Goal: Entertainment & Leisure: Consume media (video, audio)

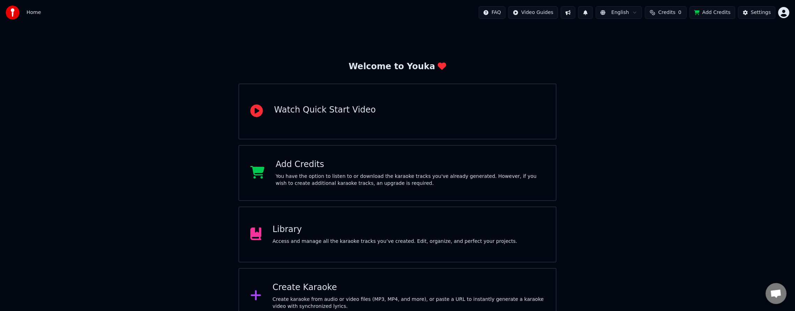
scroll to position [19, 0]
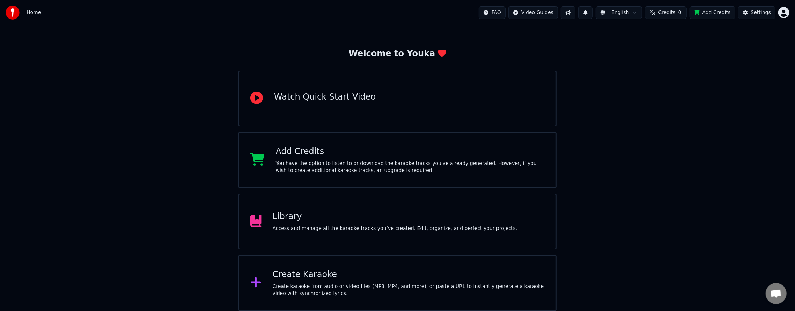
click at [302, 228] on div "Access and manage all the karaoke tracks you’ve created. Edit, organize, and pe…" at bounding box center [395, 228] width 245 height 7
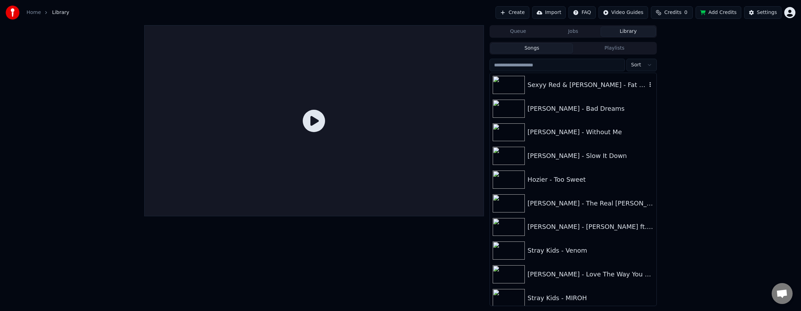
click at [578, 85] on div "Sexyy Red & [PERSON_NAME] - Fat Juicy & Wet" at bounding box center [587, 85] width 119 height 10
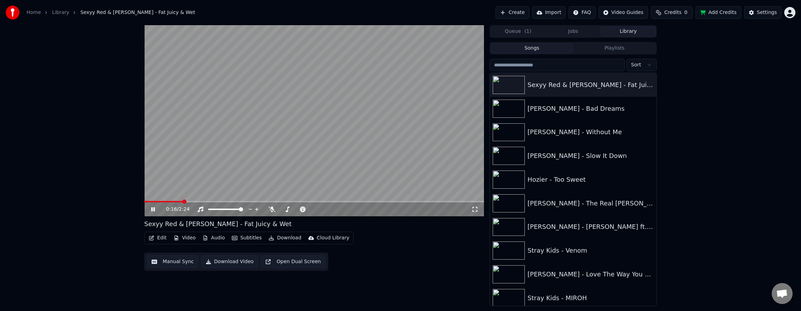
click at [52, 189] on div "0:16 / 2:24 Sexyy Red & [PERSON_NAME] - Fat Juicy & Wet Edit Video Audio Subtit…" at bounding box center [400, 165] width 801 height 281
click at [270, 208] on icon at bounding box center [271, 209] width 7 height 6
click at [270, 209] on icon at bounding box center [272, 209] width 4 height 6
click at [544, 155] on div "[PERSON_NAME] - Slow It Down" at bounding box center [587, 156] width 119 height 10
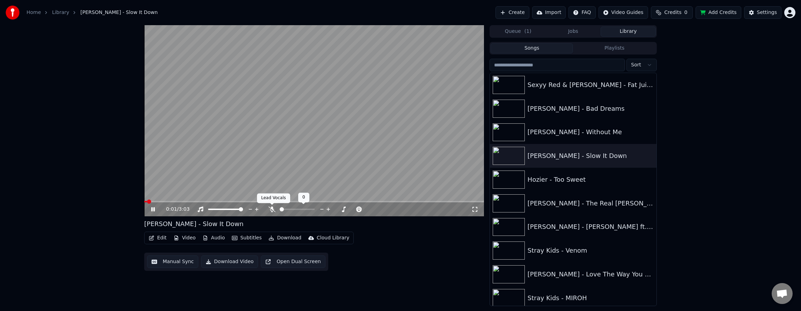
click at [268, 207] on icon at bounding box center [271, 209] width 7 height 6
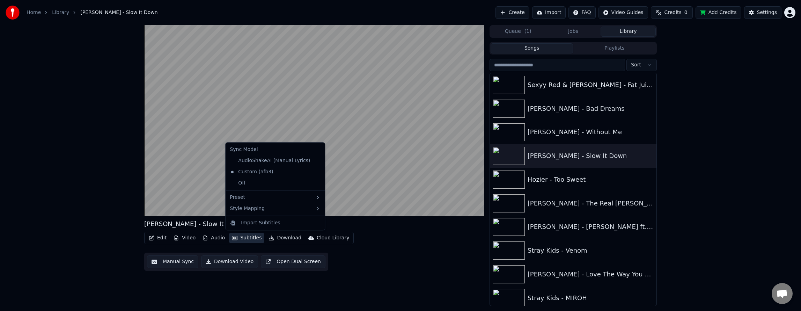
click at [249, 238] on button "Subtitles" at bounding box center [246, 238] width 35 height 10
click at [248, 211] on div "Style Mapping" at bounding box center [275, 208] width 96 height 11
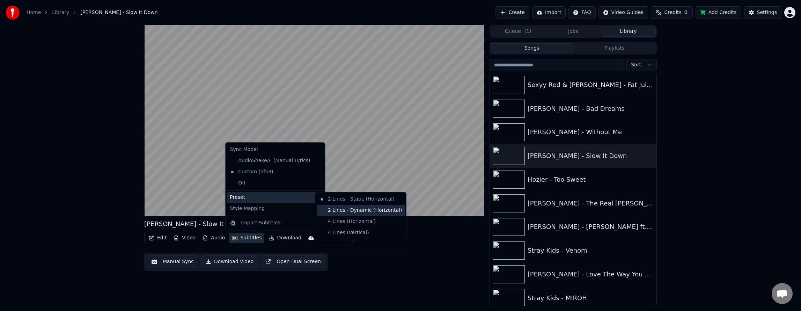
click at [339, 208] on div "2 Lines - Dynamic (Horizontal)" at bounding box center [361, 210] width 88 height 11
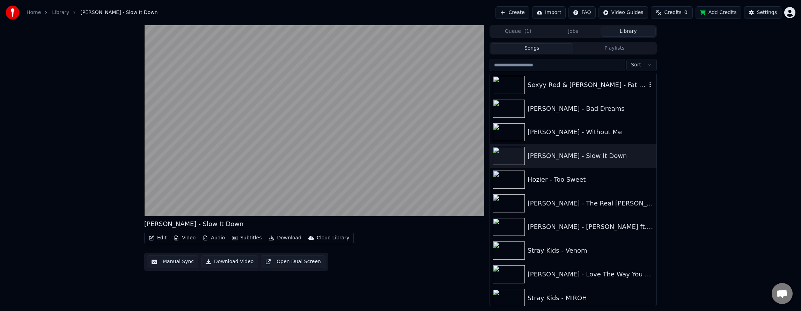
click at [579, 83] on div "Sexyy Red & [PERSON_NAME] - Fat Juicy & Wet" at bounding box center [587, 85] width 119 height 10
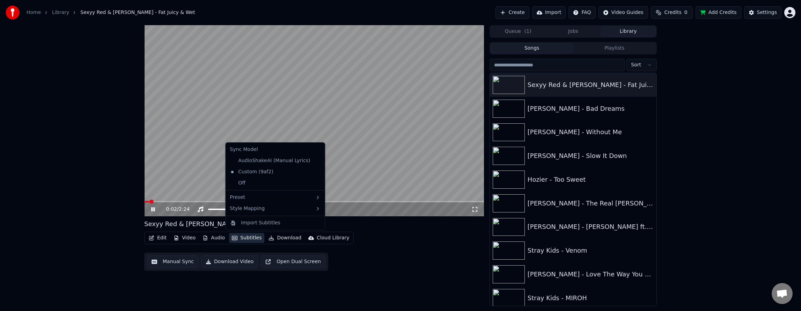
click at [247, 239] on button "Subtitles" at bounding box center [246, 238] width 35 height 10
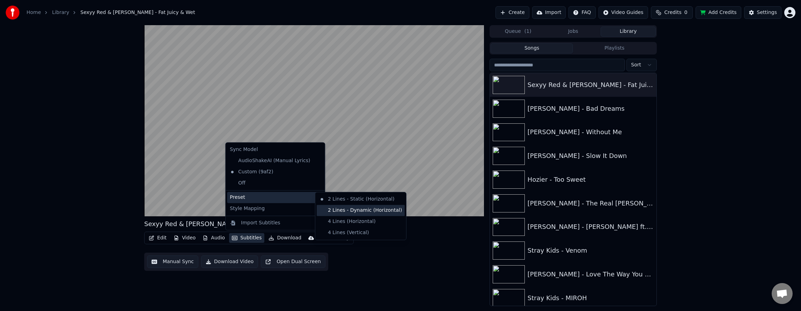
click at [381, 208] on div "2 Lines - Dynamic (Horizontal)" at bounding box center [361, 210] width 88 height 11
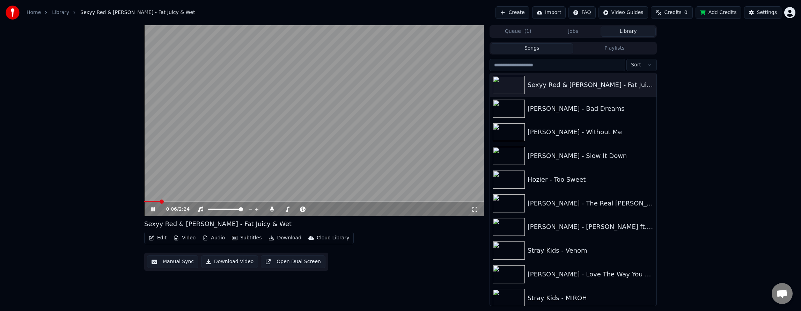
click at [419, 274] on div "0:06 / 2:24 Sexyy Red & [PERSON_NAME] - Fat Juicy & Wet Edit Video Audio Subtit…" at bounding box center [314, 165] width 340 height 281
click at [153, 207] on icon at bounding box center [158, 209] width 16 height 6
